Goal: Entertainment & Leisure: Consume media (video, audio)

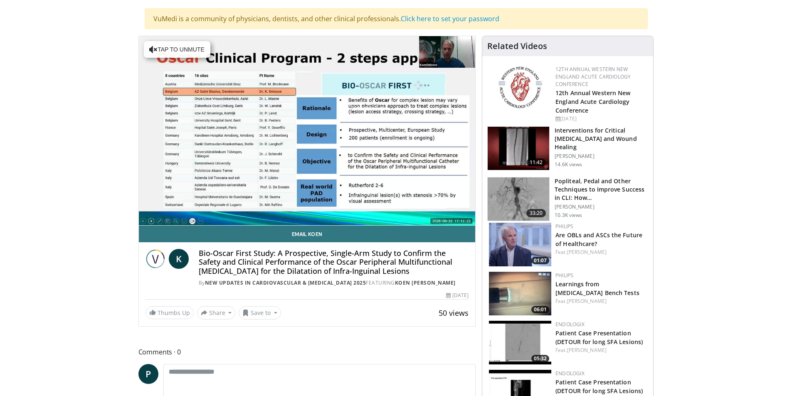
scroll to position [50, 0]
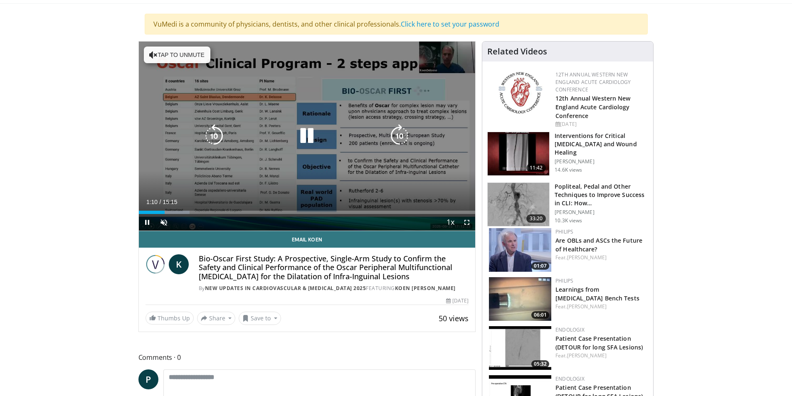
click at [308, 136] on icon "Video Player" at bounding box center [306, 135] width 23 height 23
click at [309, 136] on icon "Video Player" at bounding box center [306, 135] width 23 height 23
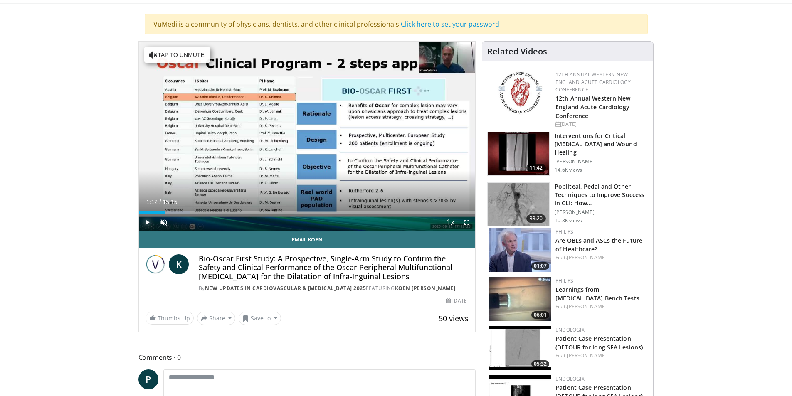
click at [148, 222] on span "Video Player" at bounding box center [147, 222] width 17 height 17
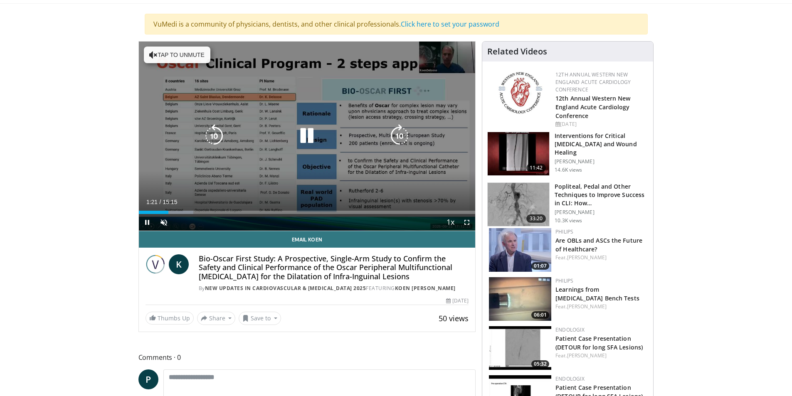
click at [153, 56] on icon "Video Player" at bounding box center [153, 55] width 8 height 8
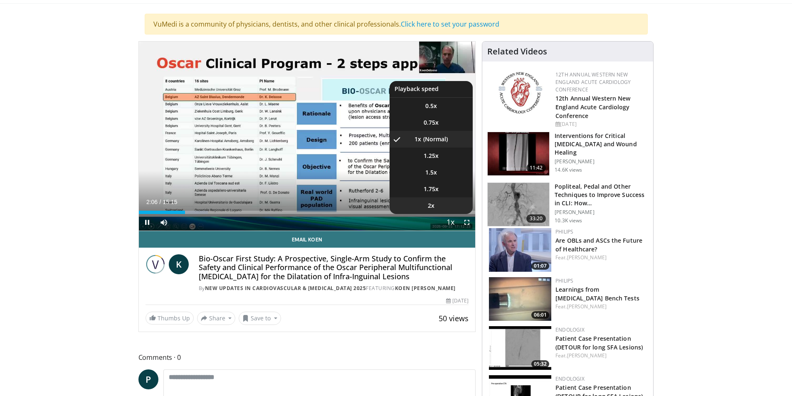
click at [438, 209] on li "2x" at bounding box center [431, 206] width 83 height 17
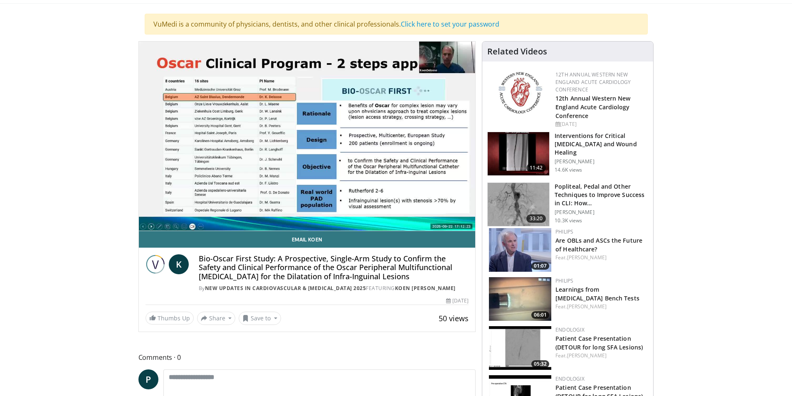
click at [523, 155] on img at bounding box center [519, 153] width 62 height 43
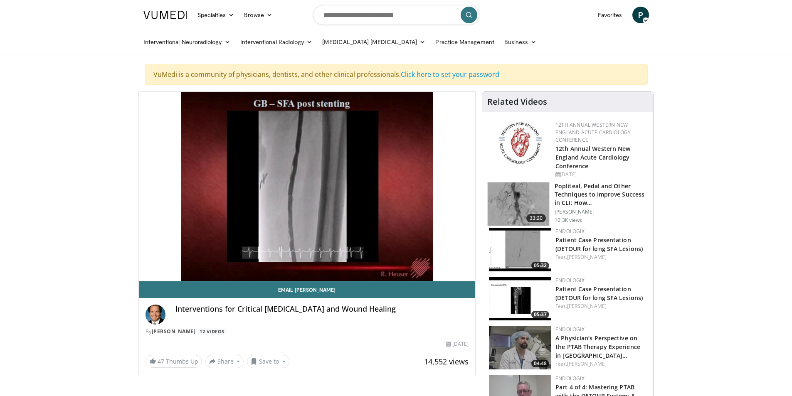
click at [435, 255] on div "10 seconds Tap to unmute" at bounding box center [307, 186] width 337 height 189
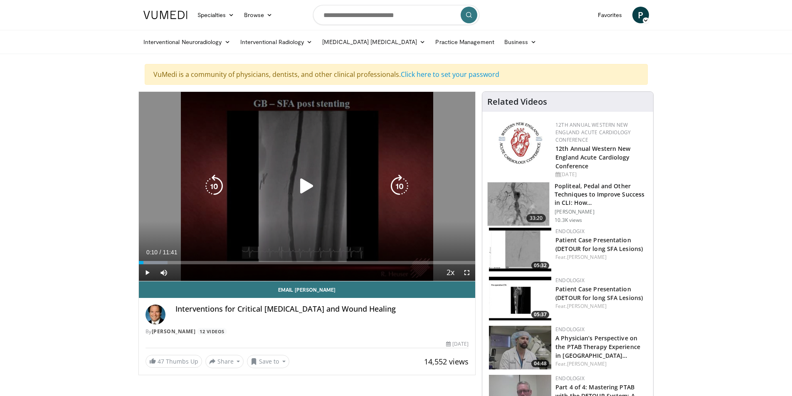
click at [308, 185] on icon "Video Player" at bounding box center [306, 186] width 23 height 23
